Goal: Task Accomplishment & Management: Use online tool/utility

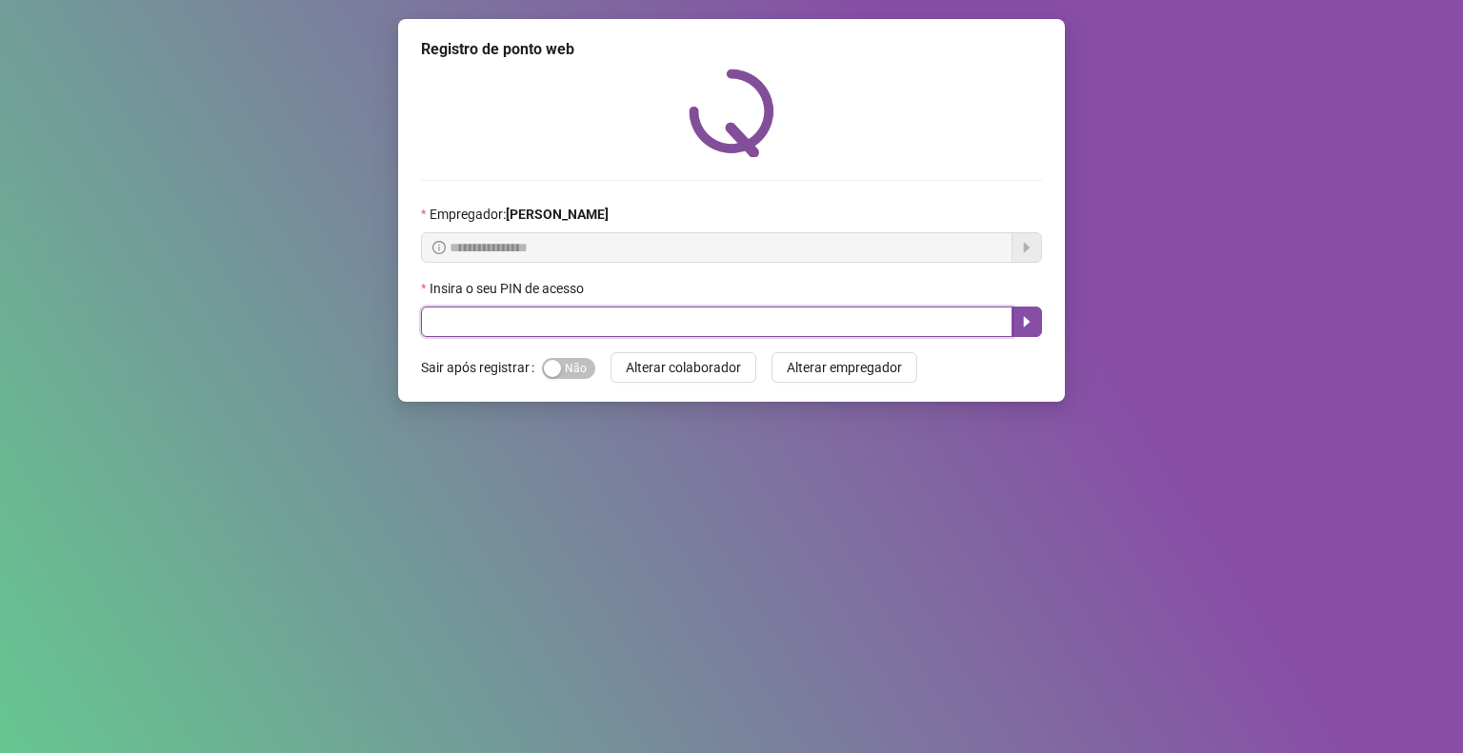
click at [705, 319] on input "text" at bounding box center [717, 322] width 592 height 30
click at [709, 298] on div "Insira o seu PIN de acesso" at bounding box center [731, 292] width 621 height 29
click at [673, 319] on input "text" at bounding box center [717, 322] width 592 height 30
type input "*"
type input "*****"
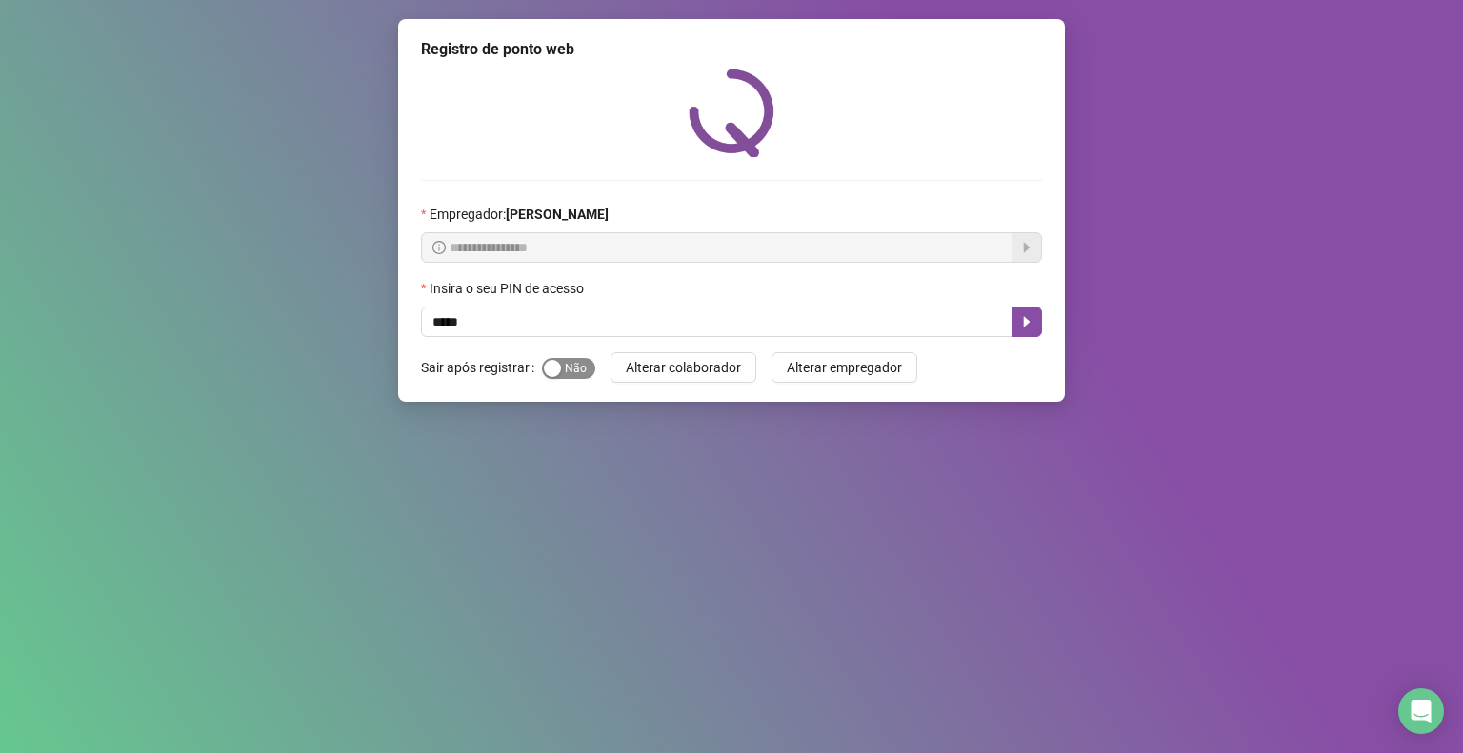
click at [572, 361] on span "Sim Não" at bounding box center [568, 368] width 53 height 21
click at [1021, 319] on icon "caret-right" at bounding box center [1026, 321] width 15 height 15
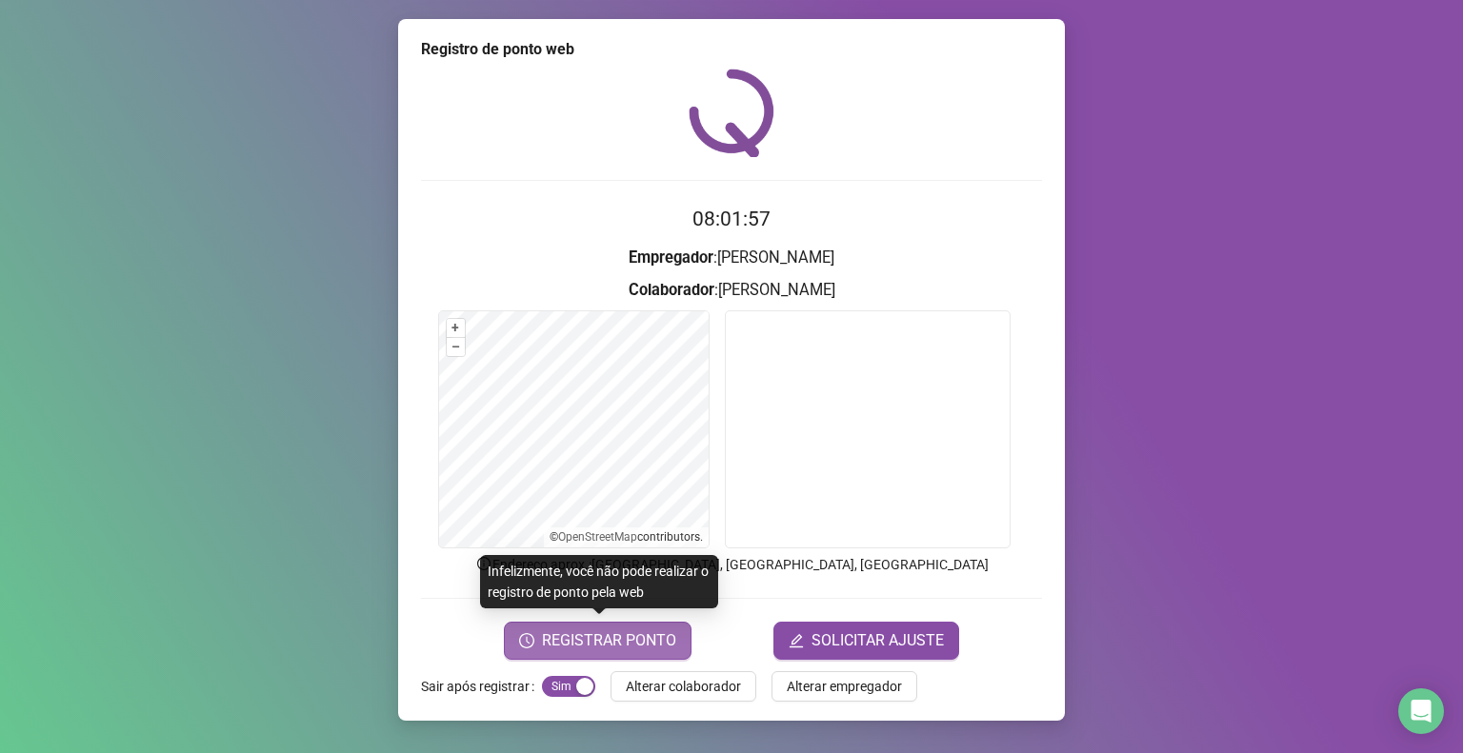
click at [560, 643] on span "REGISTRAR PONTO" at bounding box center [609, 641] width 134 height 23
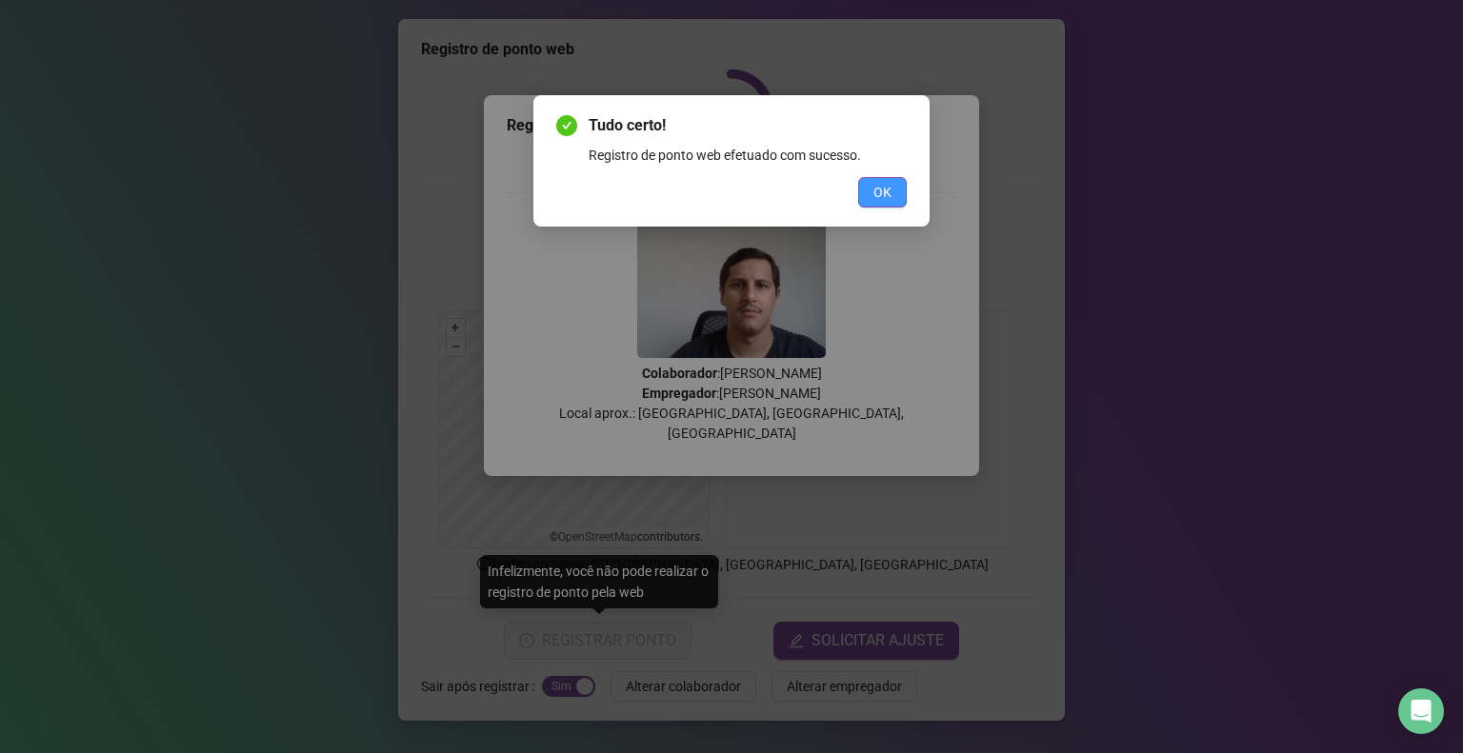
click at [897, 197] on button "OK" at bounding box center [882, 192] width 49 height 30
